Goal: Information Seeking & Learning: Learn about a topic

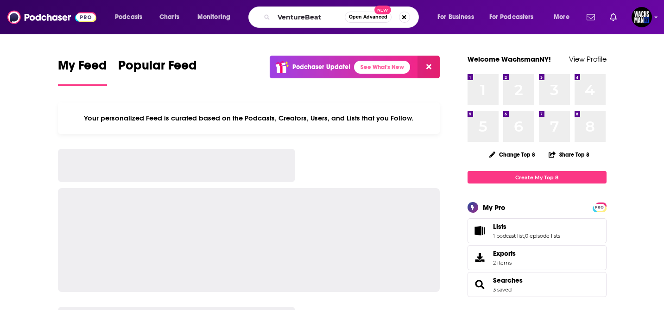
type input "VentureBeat"
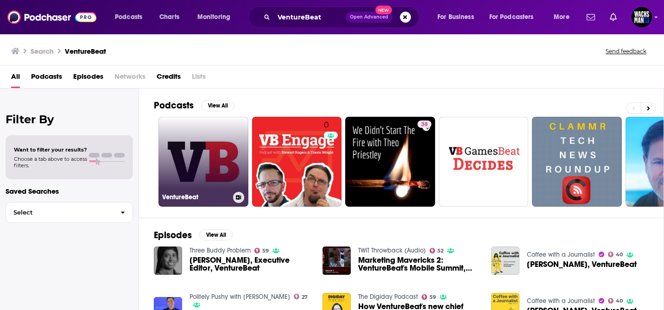
click at [227, 131] on link "VentureBeat" at bounding box center [204, 162] width 90 height 90
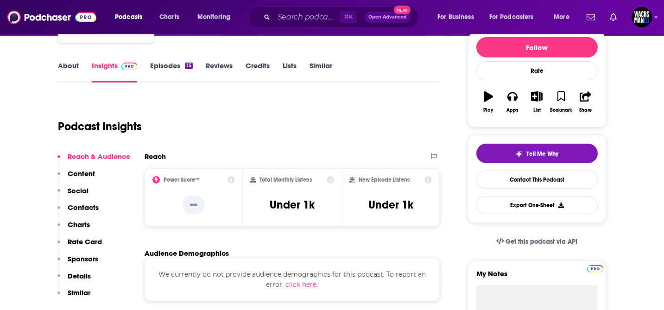
scroll to position [117, 0]
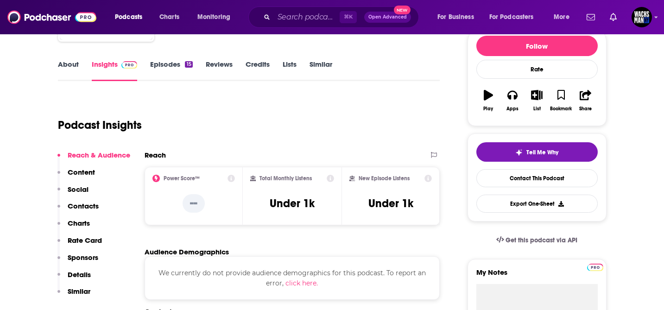
click at [70, 67] on link "About" at bounding box center [68, 70] width 21 height 21
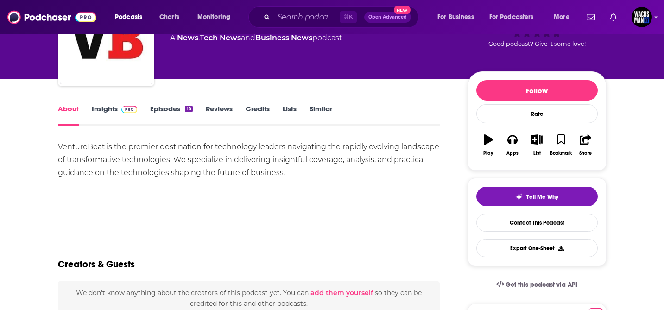
scroll to position [126, 0]
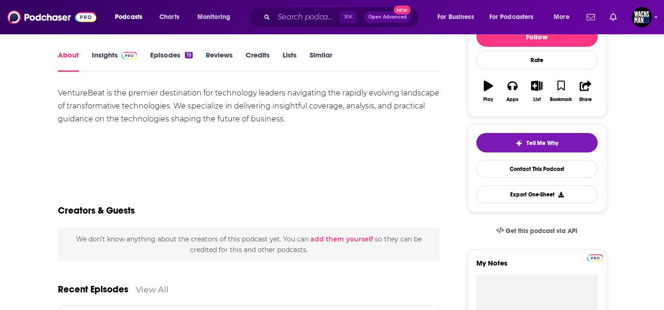
click at [109, 53] on link "Insights" at bounding box center [115, 61] width 46 height 21
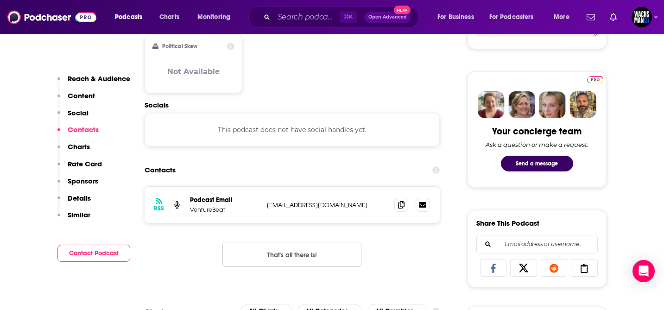
scroll to position [406, 0]
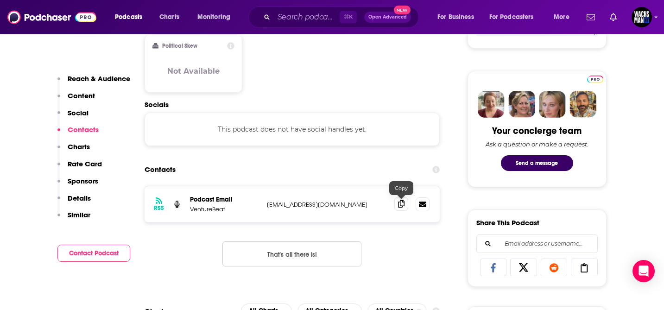
click at [397, 206] on span at bounding box center [402, 204] width 14 height 14
